Goal: Information Seeking & Learning: Learn about a topic

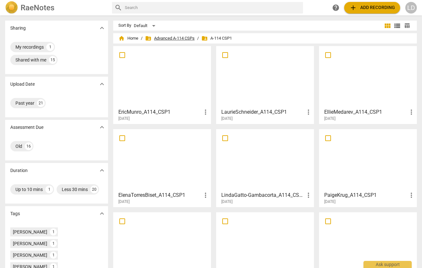
click at [177, 38] on span "folder_shared Advanced A-114 CSPs" at bounding box center [170, 38] width 50 height 6
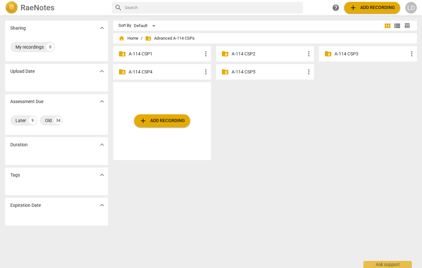
click at [350, 57] on p "A-114 CSP3" at bounding box center [371, 54] width 73 height 7
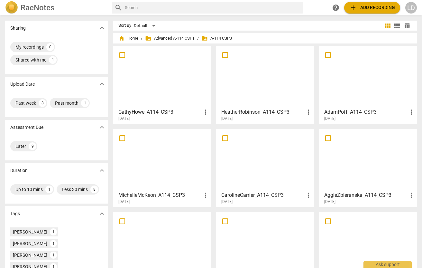
click at [364, 12] on button "add Add recording" at bounding box center [372, 8] width 56 height 12
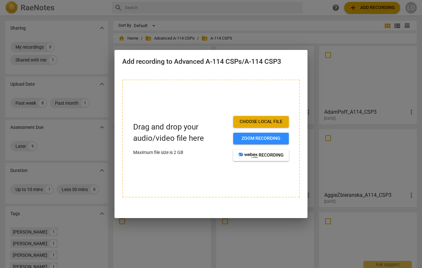
click at [241, 121] on span "Choose local file" at bounding box center [260, 121] width 45 height 6
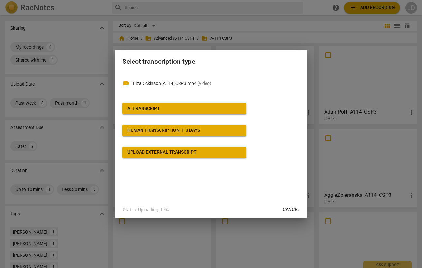
click at [175, 109] on span "AI Transcript" at bounding box center [184, 108] width 114 height 6
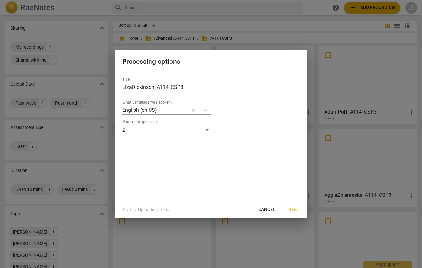
click at [289, 208] on span "Next" at bounding box center [294, 209] width 12 height 6
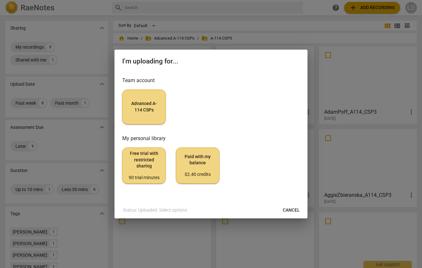
click at [147, 98] on button "Advanced A-114 CSPs" at bounding box center [143, 106] width 43 height 35
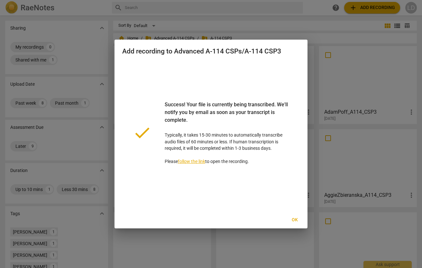
click at [297, 218] on span "Ok" at bounding box center [295, 220] width 10 height 6
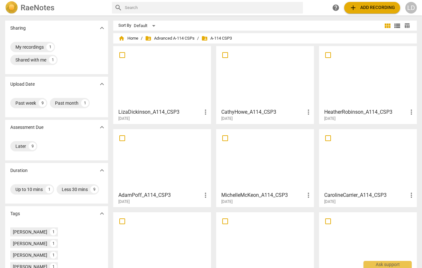
click at [153, 53] on div at bounding box center [162, 76] width 93 height 57
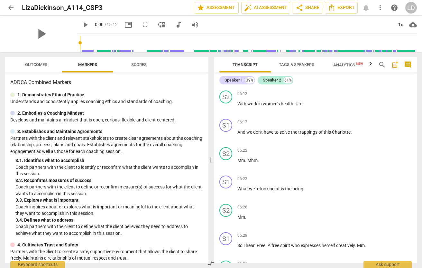
scroll to position [688, 0]
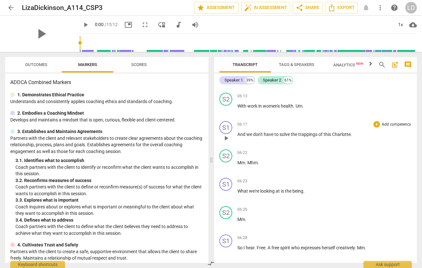
click at [229, 142] on span "play_arrow" at bounding box center [226, 138] width 8 height 8
click at [225, 142] on span "pause" at bounding box center [226, 138] width 8 height 8
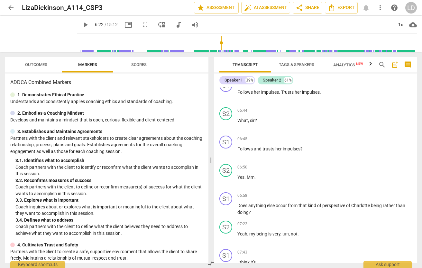
scroll to position [901, 0]
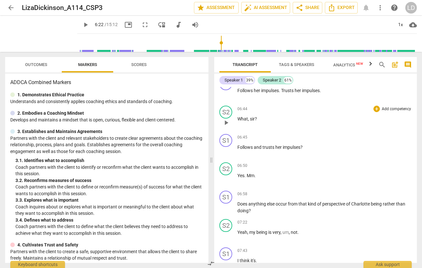
click at [227, 126] on span "play_arrow" at bounding box center [226, 123] width 8 height 8
click at [226, 126] on span "pause" at bounding box center [226, 123] width 8 height 8
click at [226, 126] on span "play_arrow" at bounding box center [226, 123] width 8 height 8
click at [227, 126] on span "pause" at bounding box center [226, 123] width 8 height 8
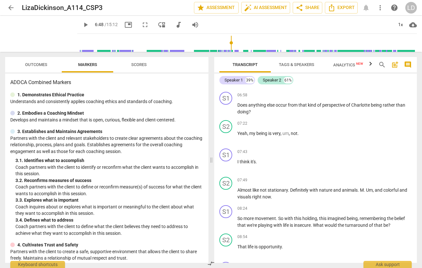
scroll to position [1002, 0]
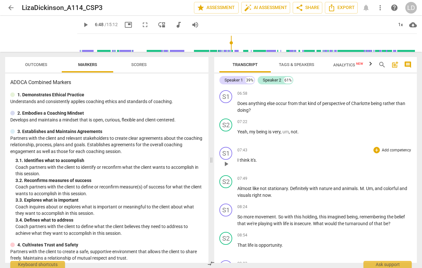
click at [228, 168] on span "play_arrow" at bounding box center [226, 164] width 8 height 8
click at [228, 168] on span "pause" at bounding box center [226, 164] width 8 height 8
click at [226, 160] on div "S1" at bounding box center [225, 153] width 13 height 13
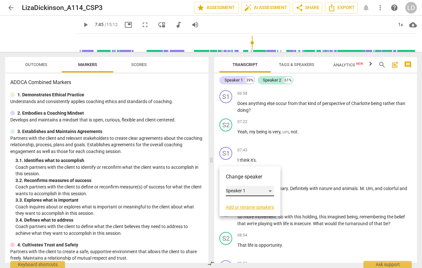
click at [272, 189] on div "Speaker 1" at bounding box center [250, 191] width 48 height 10
click at [253, 200] on li "Speaker 2" at bounding box center [250, 203] width 49 height 12
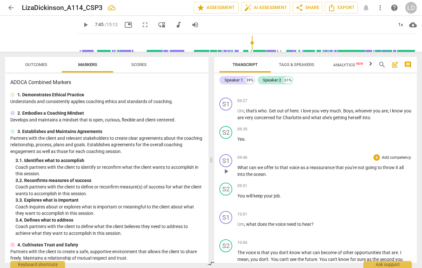
scroll to position [1221, 0]
click at [348, 113] on span "Boys" at bounding box center [348, 110] width 10 height 5
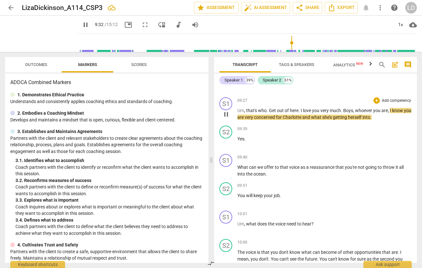
click at [348, 113] on span "Boys" at bounding box center [348, 110] width 10 height 5
click at [226, 118] on span "pause" at bounding box center [226, 114] width 8 height 8
click at [367, 109] on icon "button" at bounding box center [368, 108] width 4 height 5
click at [349, 120] on p "Um , that's who . Get out of here . I love you very much . Boys , whoever you a…" at bounding box center [324, 113] width 174 height 13
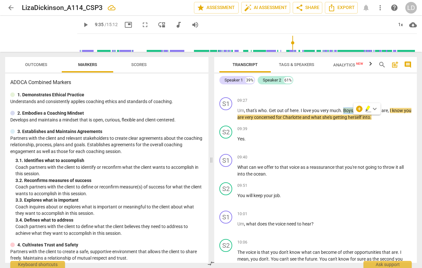
click at [373, 109] on span "keyboard_arrow_down" at bounding box center [375, 109] width 8 height 8
click at [376, 146] on div at bounding box center [374, 143] width 7 height 7
click at [349, 113] on span "Boys" at bounding box center [348, 110] width 10 height 5
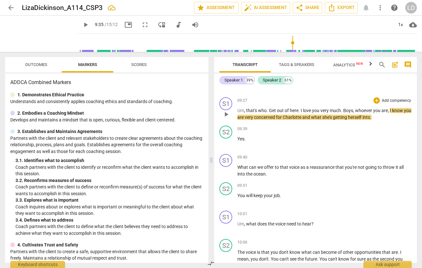
click at [349, 113] on span "Boys" at bounding box center [348, 110] width 10 height 5
click at [346, 113] on span "Boys" at bounding box center [348, 110] width 10 height 5
click at [359, 108] on div "+" at bounding box center [359, 109] width 6 height 6
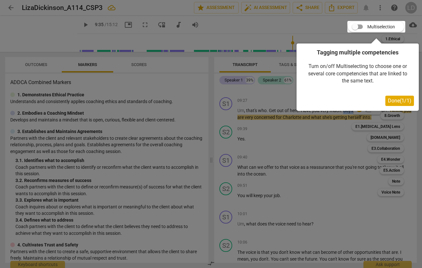
click at [268, 121] on div at bounding box center [211, 134] width 422 height 268
click at [319, 201] on div at bounding box center [211, 134] width 422 height 268
click at [283, 167] on div at bounding box center [211, 134] width 422 height 268
click at [249, 103] on div at bounding box center [211, 134] width 422 height 268
click at [274, 167] on div at bounding box center [211, 134] width 422 height 268
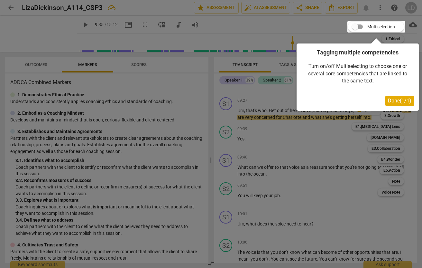
click at [400, 103] on span "Done ( 1 / 1 )" at bounding box center [399, 101] width 23 height 6
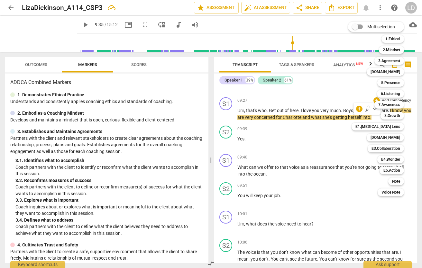
click at [303, 165] on div at bounding box center [211, 134] width 422 height 268
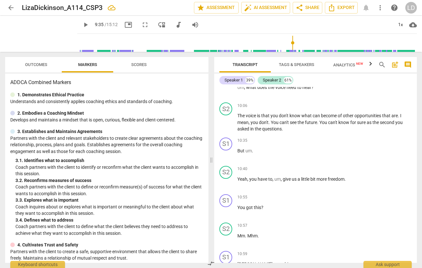
scroll to position [1363, 0]
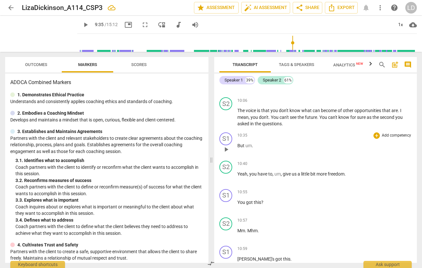
click at [226, 153] on span "play_arrow" at bounding box center [226, 149] width 8 height 8
click at [225, 145] on div "S1" at bounding box center [225, 138] width 13 height 13
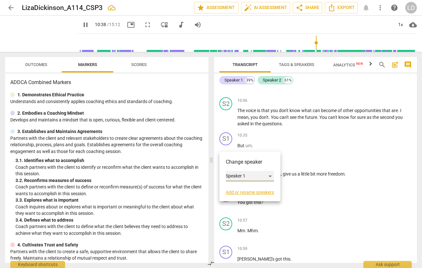
click at [245, 177] on div "Speaker 1" at bounding box center [250, 176] width 48 height 10
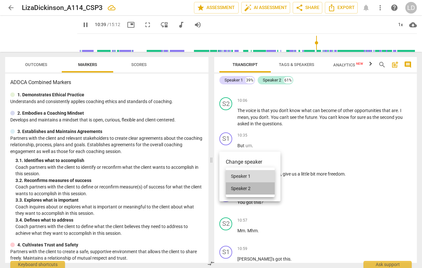
click at [247, 189] on li "Speaker 2" at bounding box center [250, 188] width 49 height 12
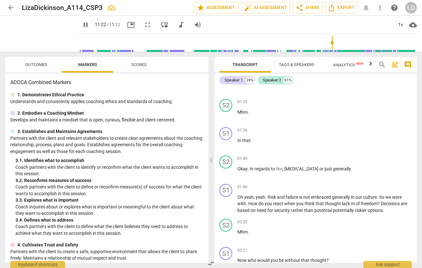
scroll to position [0, 0]
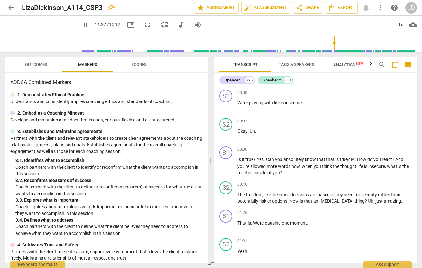
click at [82, 24] on span "pause" at bounding box center [86, 25] width 8 height 8
type input "688"
click at [395, 65] on span "post_add" at bounding box center [395, 65] width 8 height 8
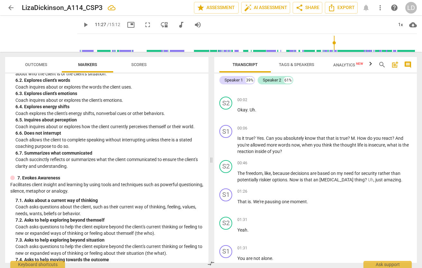
scroll to position [408, 0]
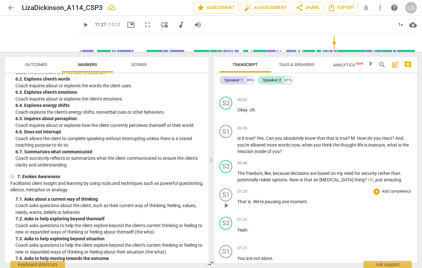
click at [326, 196] on div "01:26 + Add competency keyboard_arrow_right That is . We're pausing one moment ." at bounding box center [324, 199] width 174 height 23
click at [7, 8] on span "arrow_back" at bounding box center [11, 8] width 8 height 8
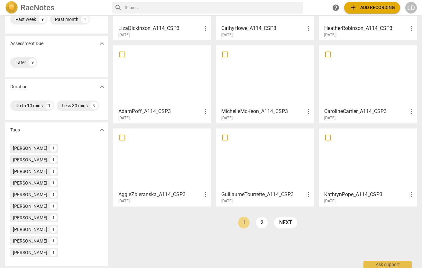
scroll to position [85, 0]
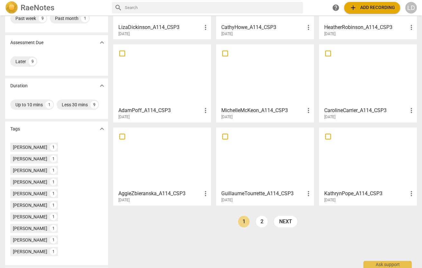
click at [353, 193] on h3 "KathrynPope_A114_CSP3" at bounding box center [365, 194] width 83 height 8
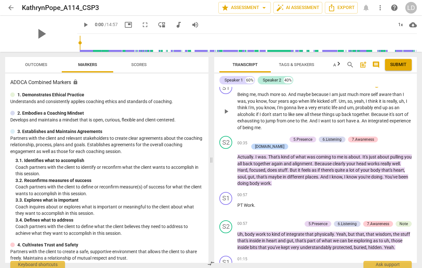
scroll to position [10, 0]
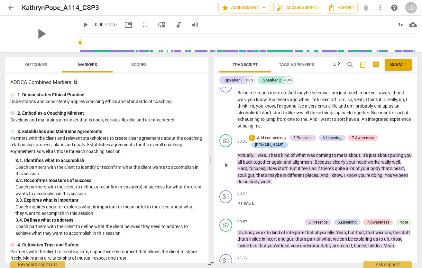
click at [269, 159] on span "together" at bounding box center [263, 161] width 18 height 5
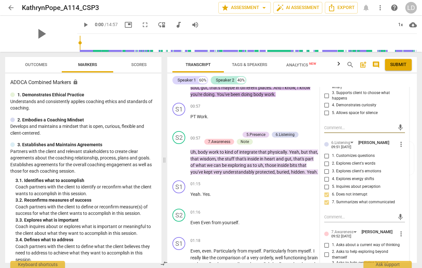
scroll to position [122, 0]
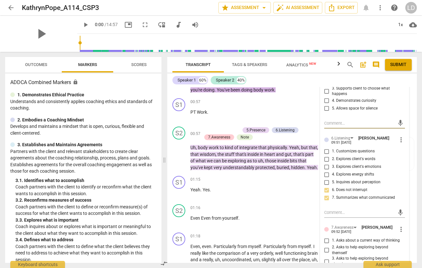
click at [104, 136] on div "ADDCA Combined Markers lock 1. Demonstrates Ethical Practice Understands and co…" at bounding box center [83, 167] width 156 height 189
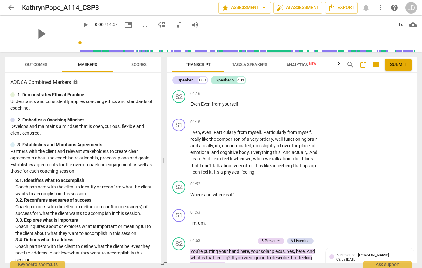
scroll to position [237, 0]
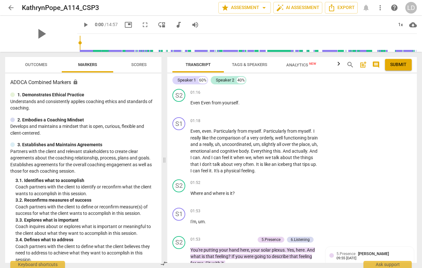
click at [12, 7] on span "arrow_back" at bounding box center [11, 8] width 8 height 8
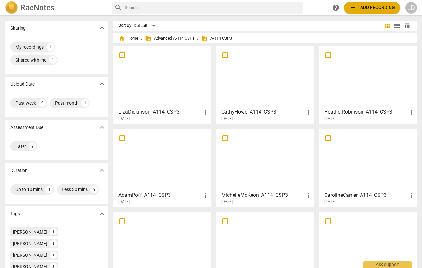
click at [239, 196] on h3 "MichelleMcKeon_A114_CSP3" at bounding box center [262, 195] width 83 height 8
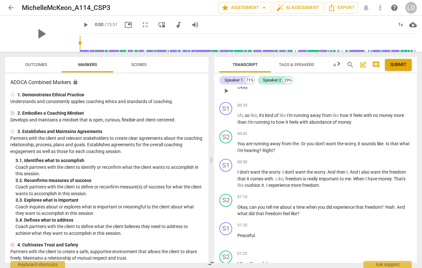
scroll to position [77, 0]
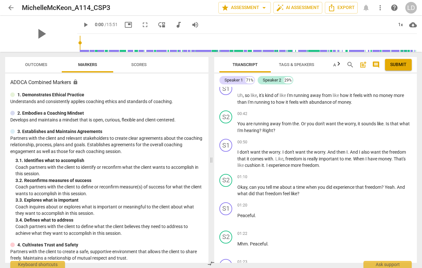
click at [9, 9] on span "arrow_back" at bounding box center [11, 8] width 8 height 8
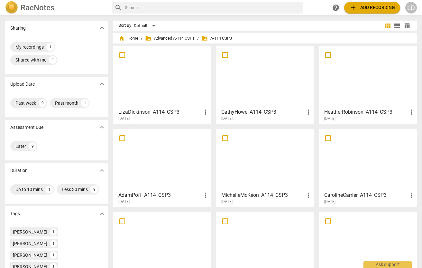
click at [248, 115] on h3 "CathyHowe_A114_CSP3" at bounding box center [262, 112] width 83 height 8
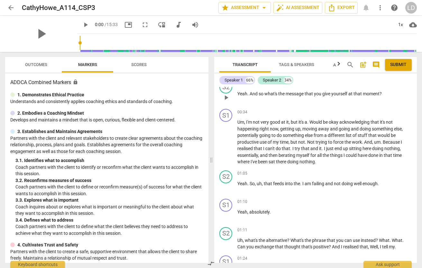
scroll to position [51, 0]
